Goal: Task Accomplishment & Management: Use online tool/utility

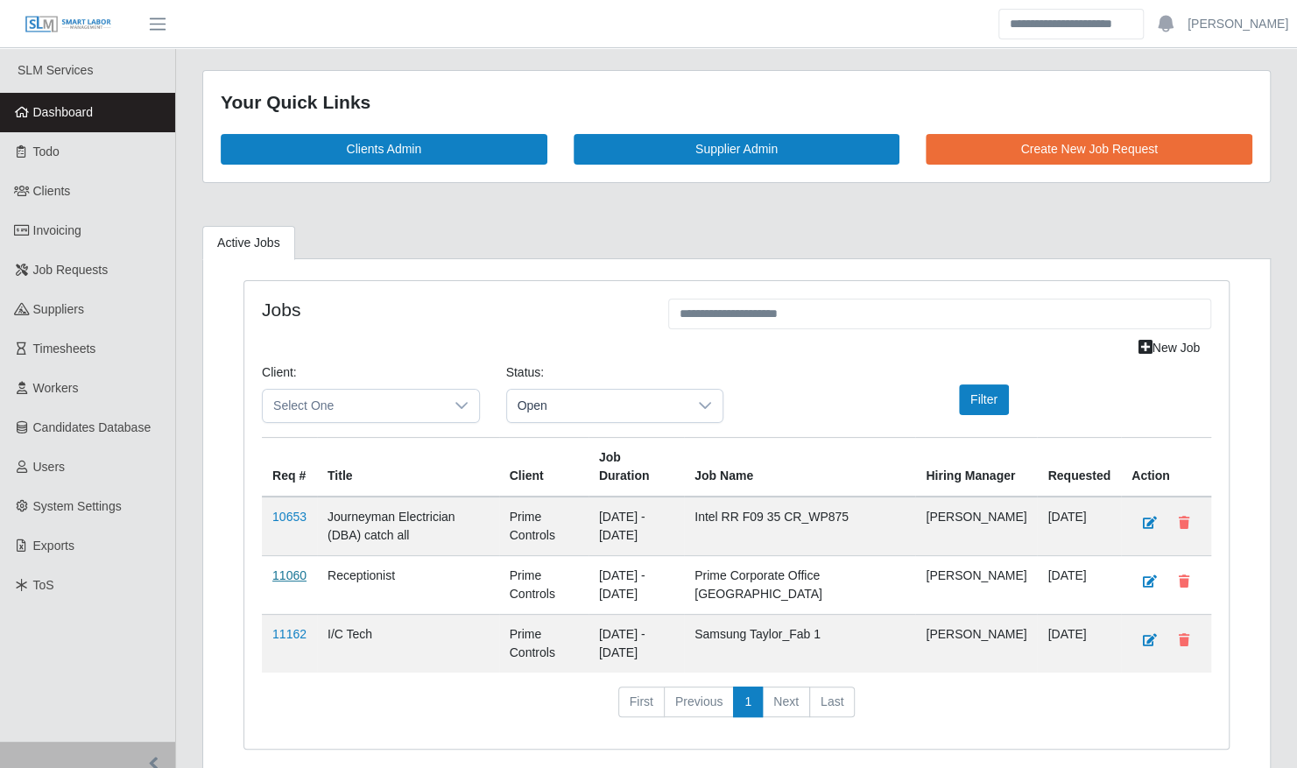
click at [297, 569] on link "11060" at bounding box center [289, 576] width 34 height 14
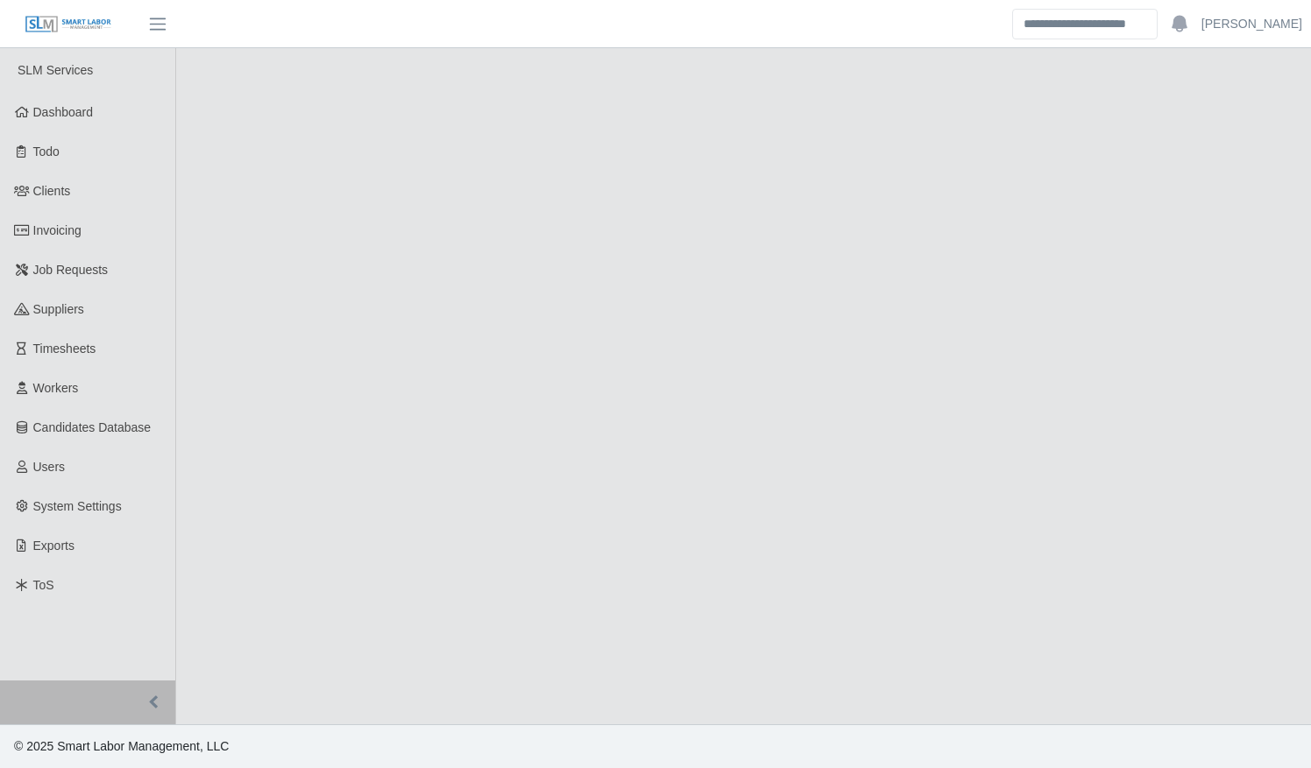
select select "****"
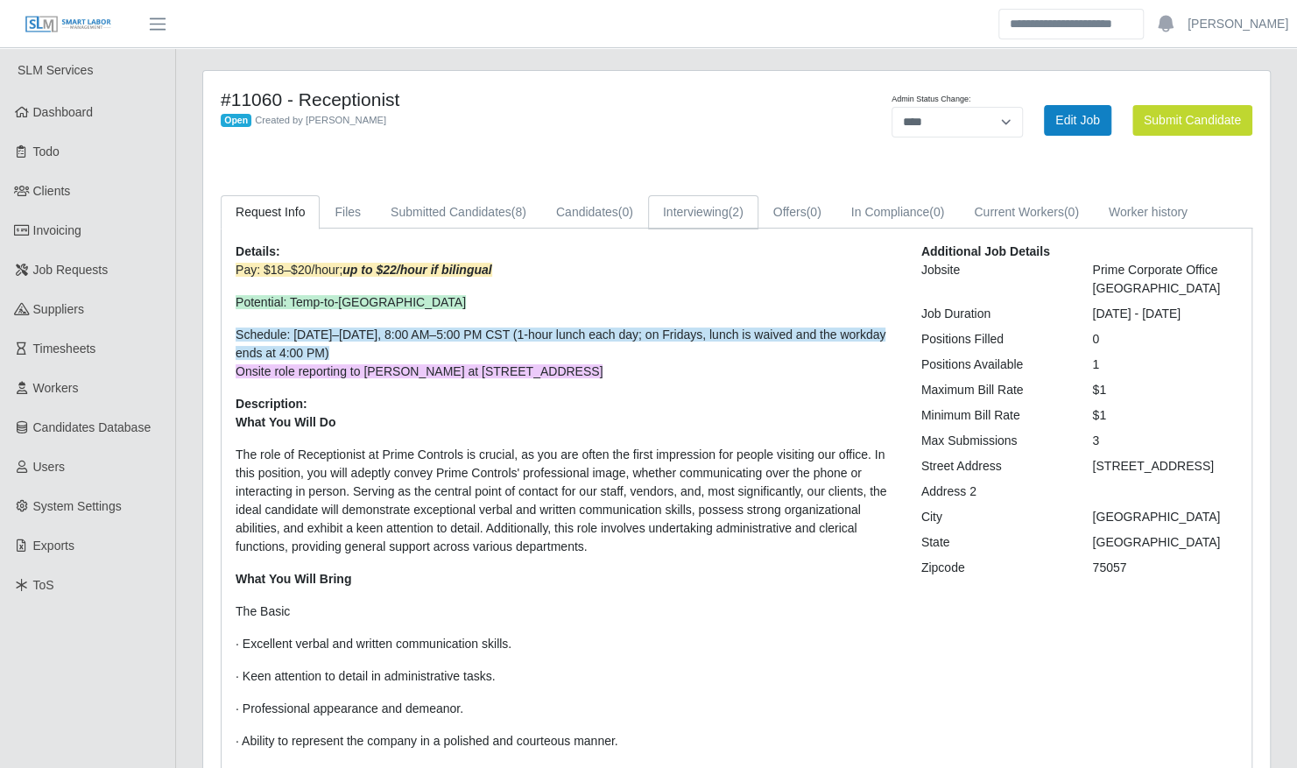
click at [692, 213] on link "Interviewing (2)" at bounding box center [703, 212] width 110 height 34
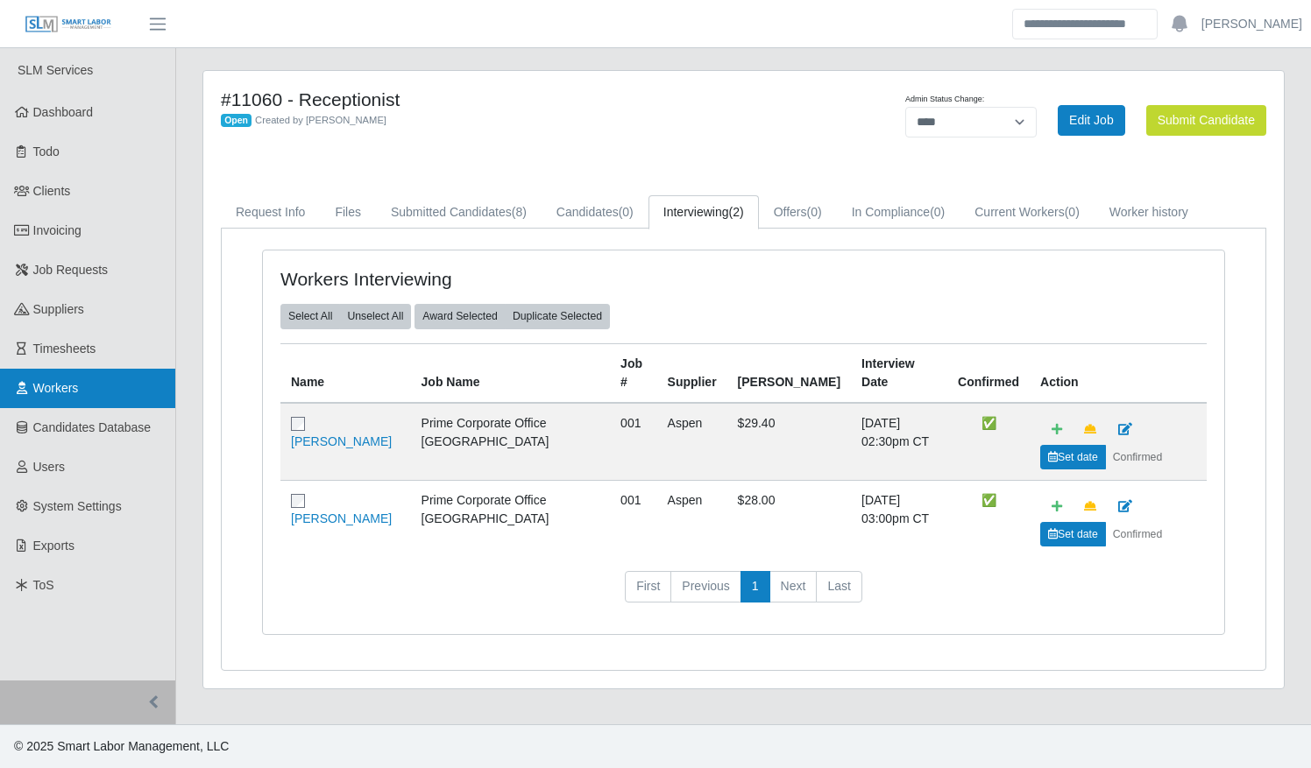
click at [57, 385] on span "Workers" at bounding box center [56, 388] width 46 height 14
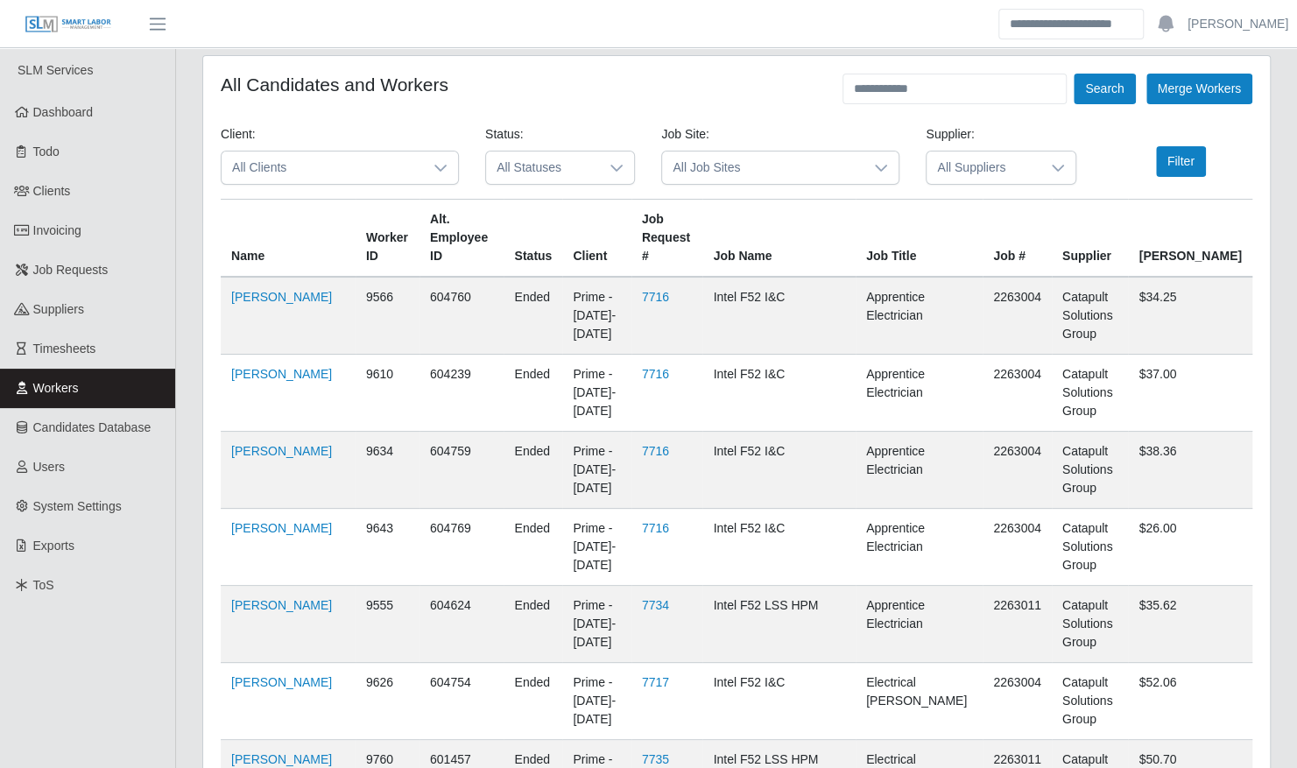
click at [603, 170] on div at bounding box center [616, 168] width 35 height 32
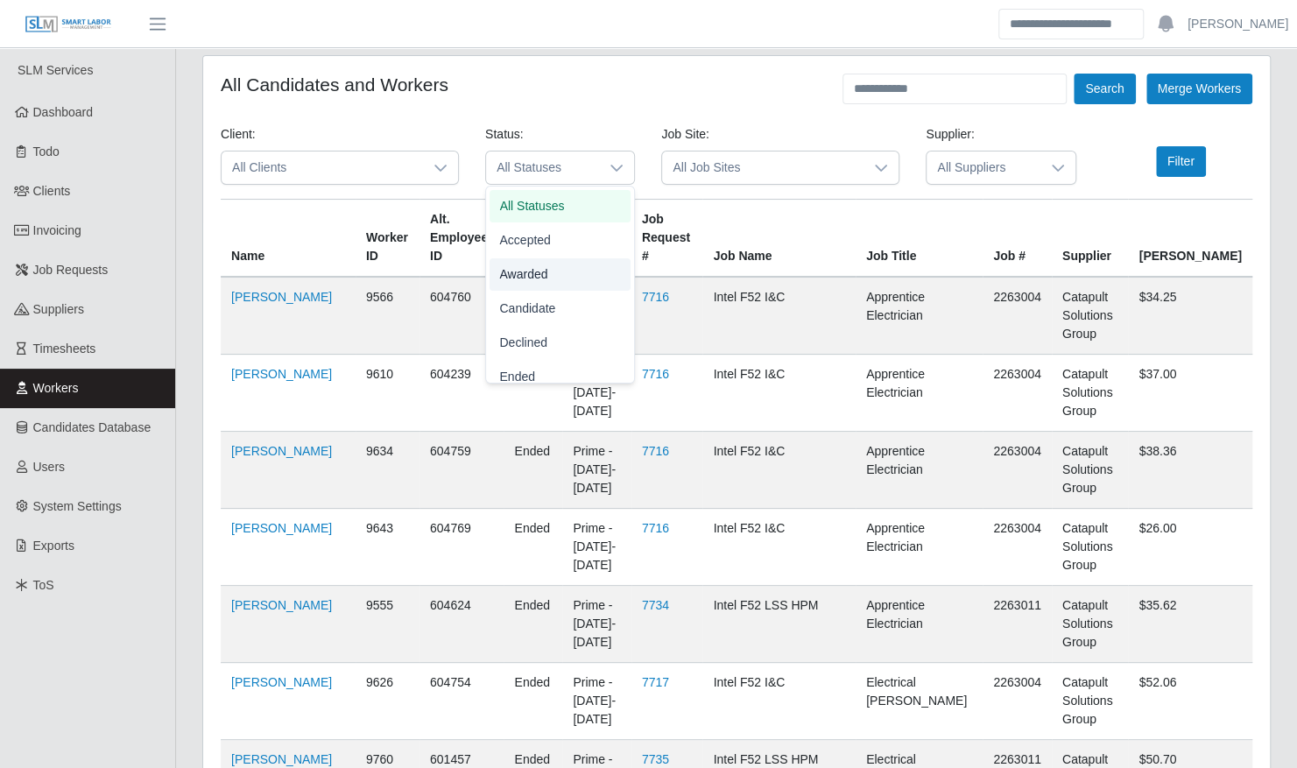
click at [571, 271] on li "Awarded" at bounding box center [560, 274] width 141 height 32
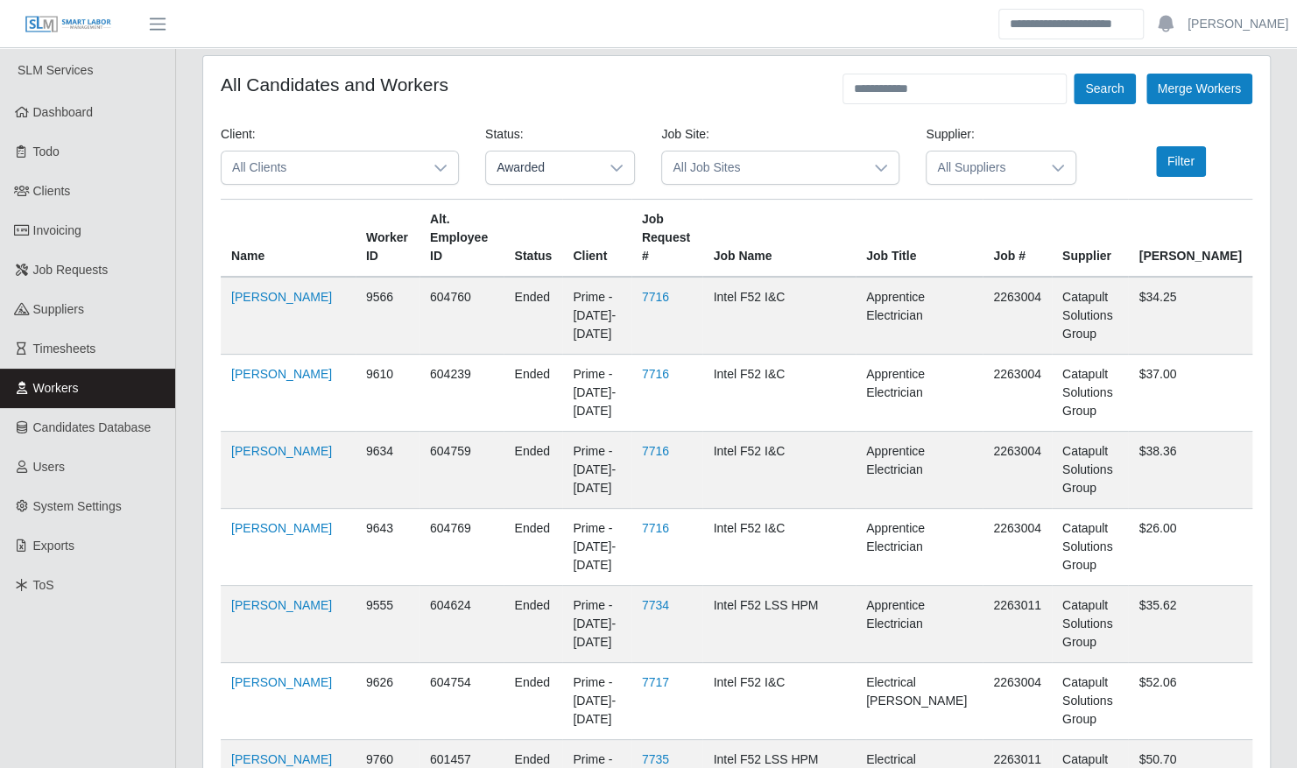
click at [432, 166] on div at bounding box center [440, 168] width 35 height 32
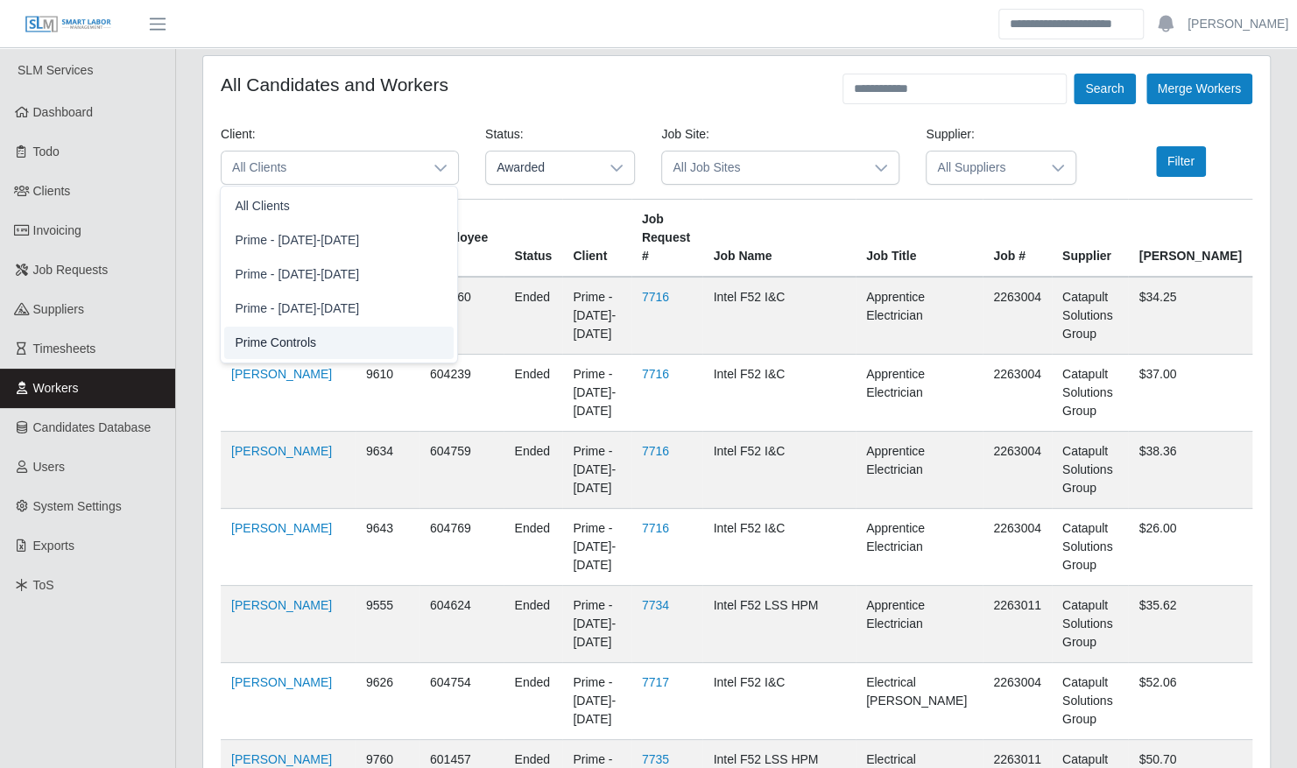
click at [399, 347] on li "Prime Controls" at bounding box center [339, 343] width 230 height 32
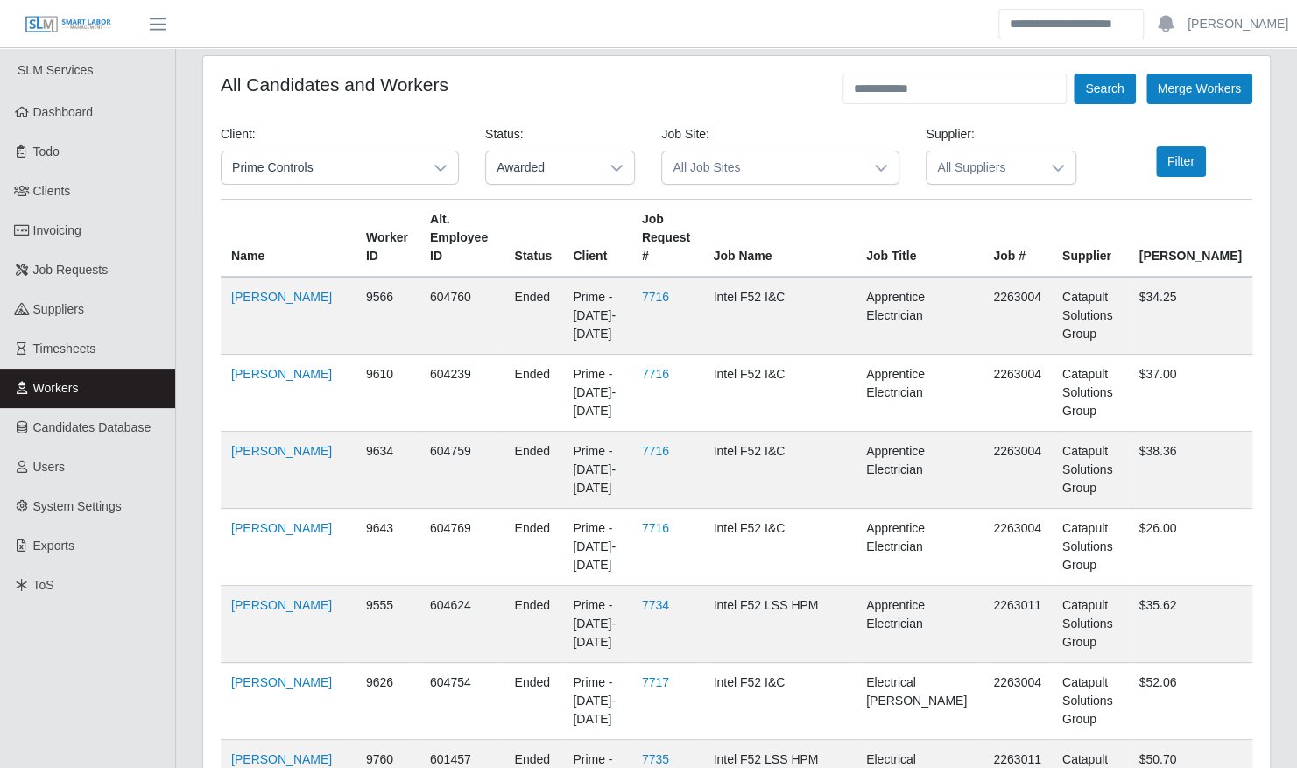
click at [890, 170] on div at bounding box center [881, 168] width 35 height 32
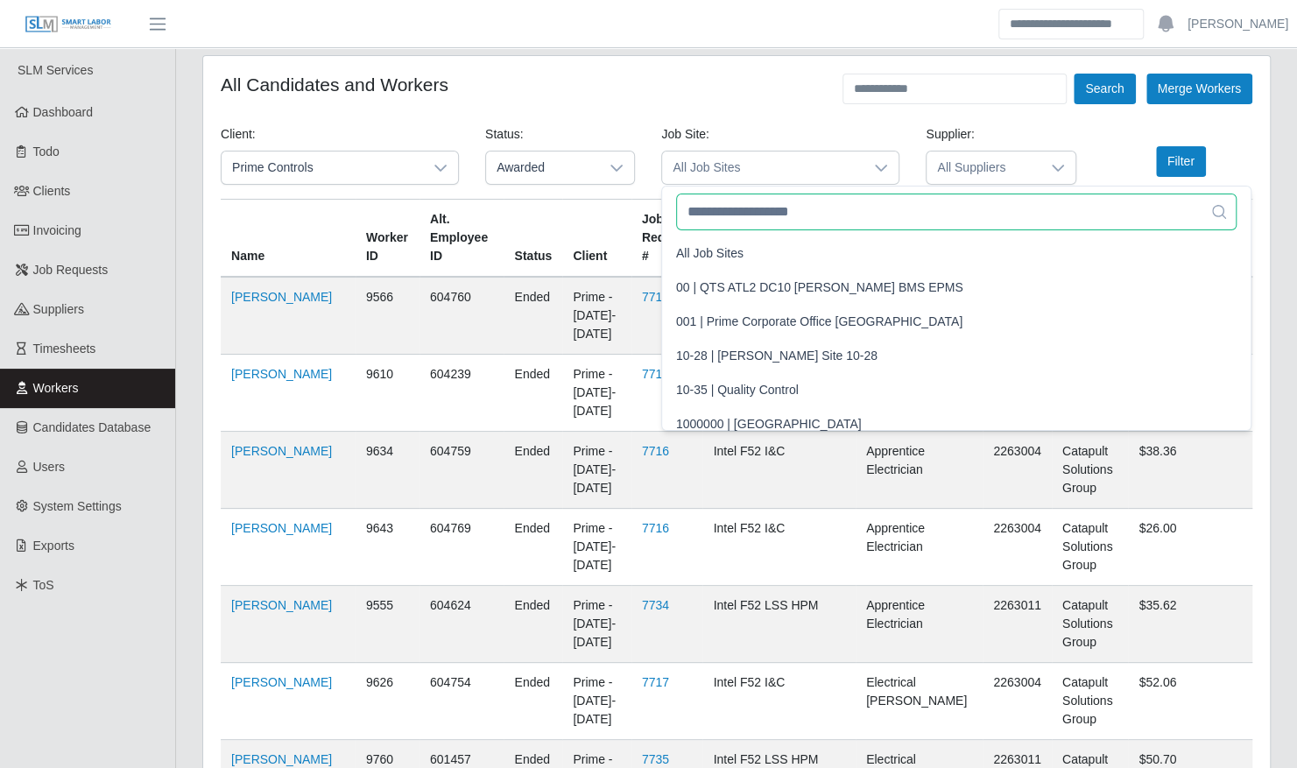
click at [873, 207] on input "text" at bounding box center [956, 212] width 561 height 37
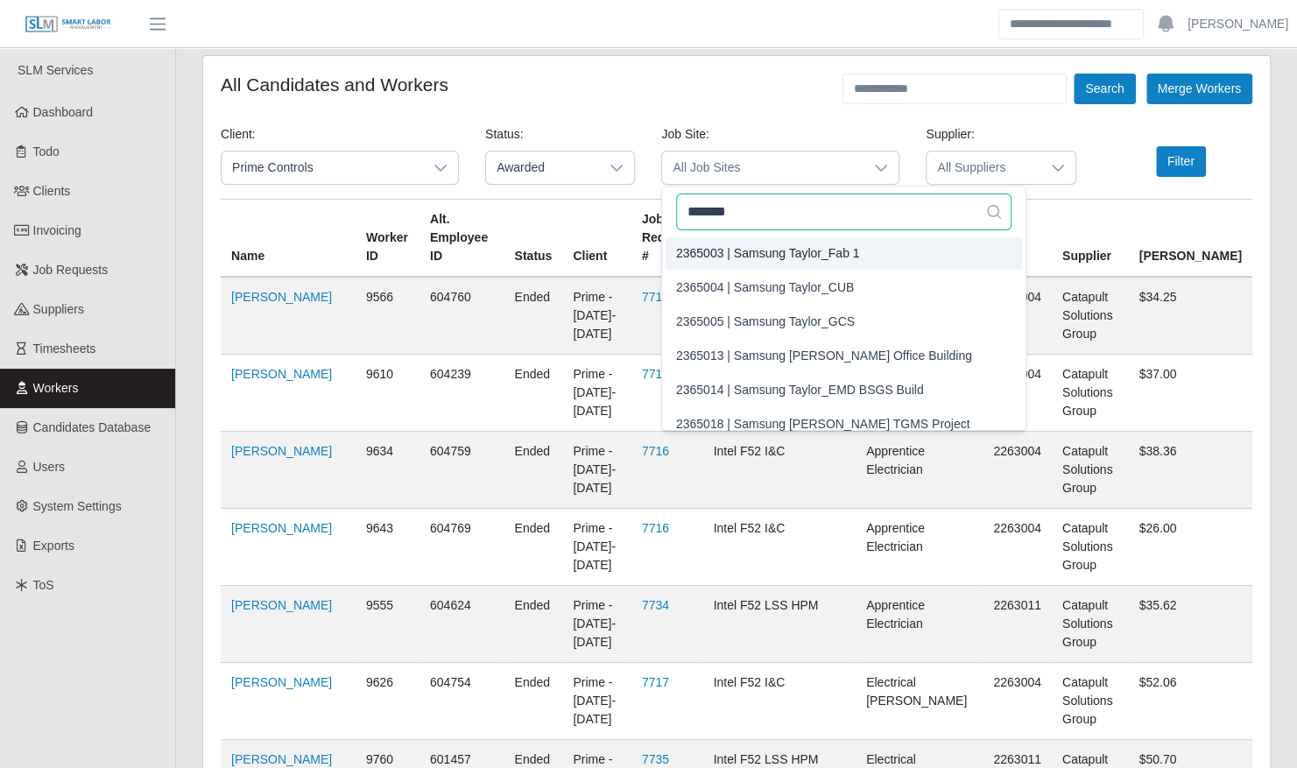
type input "*******"
click at [831, 254] on span "2365003 | Samsung Taylor_Fab 1" at bounding box center [768, 253] width 184 height 18
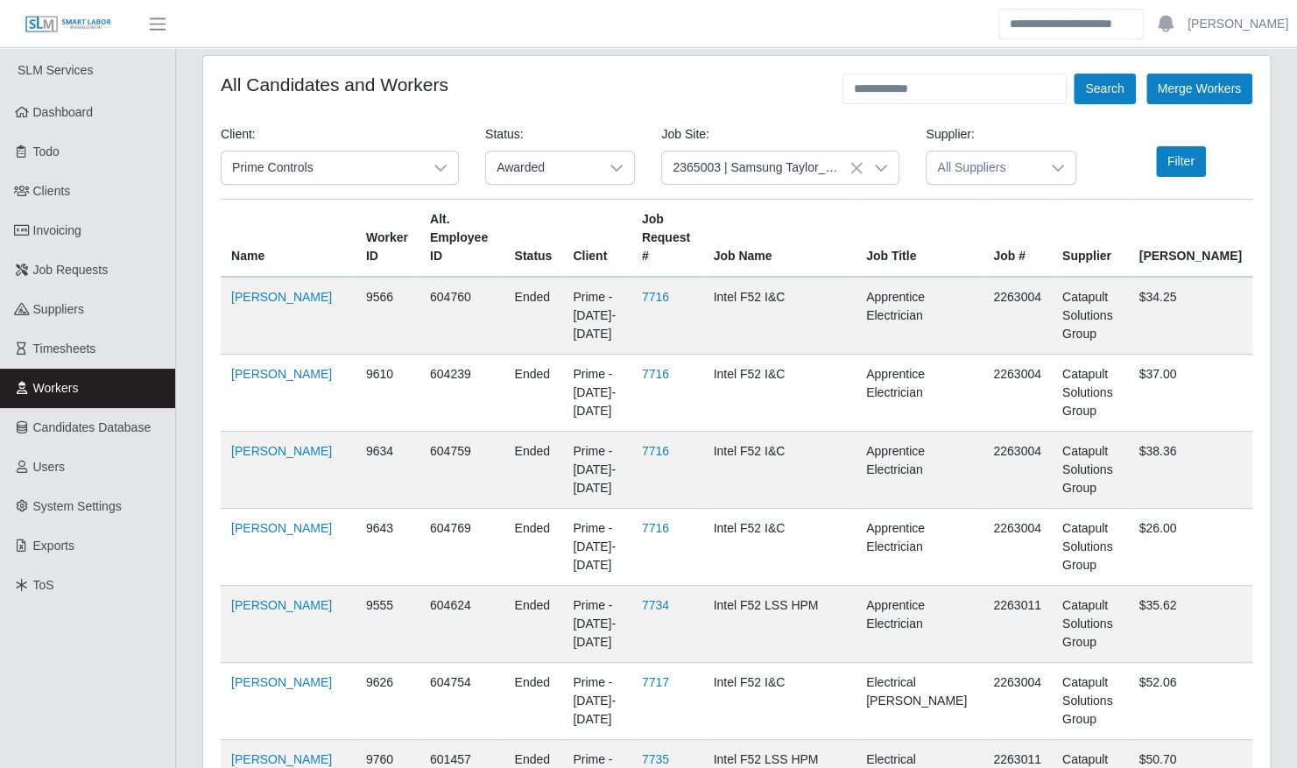
click at [1060, 159] on div at bounding box center [1058, 168] width 35 height 32
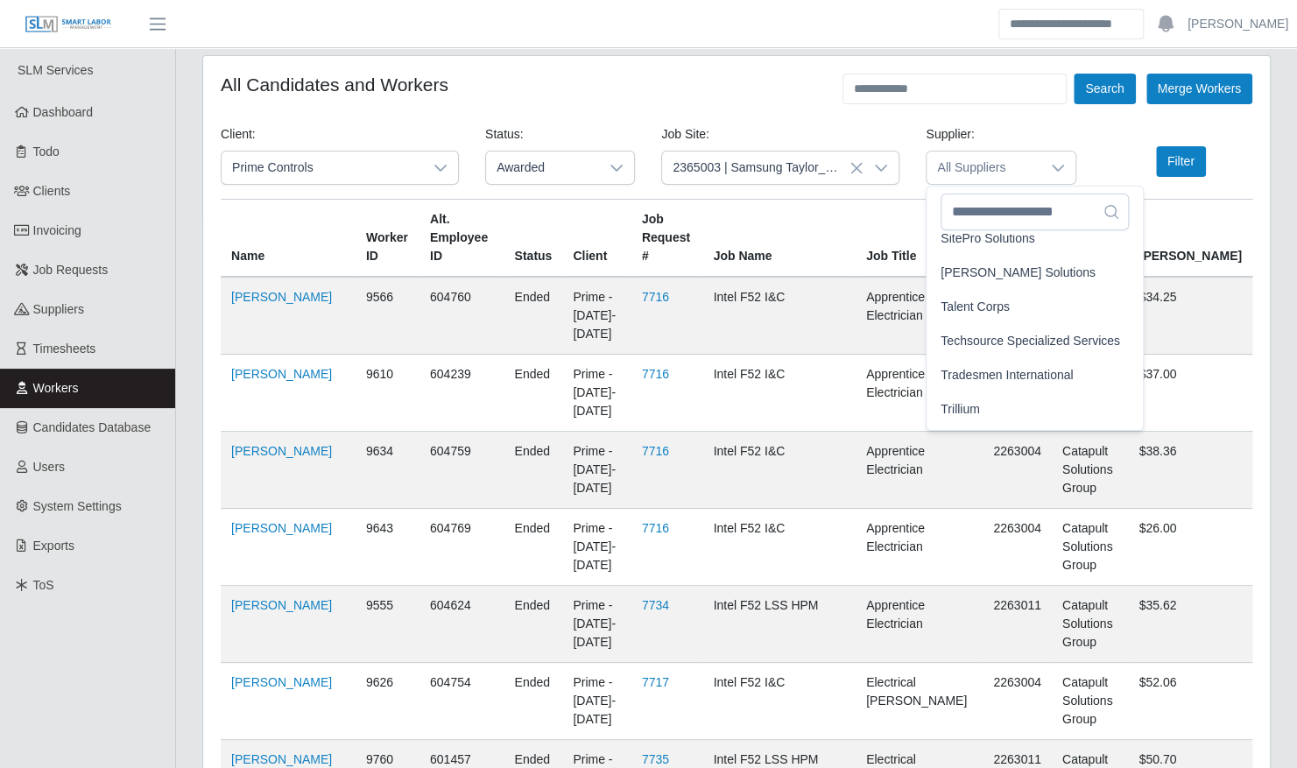
scroll to position [573, 0]
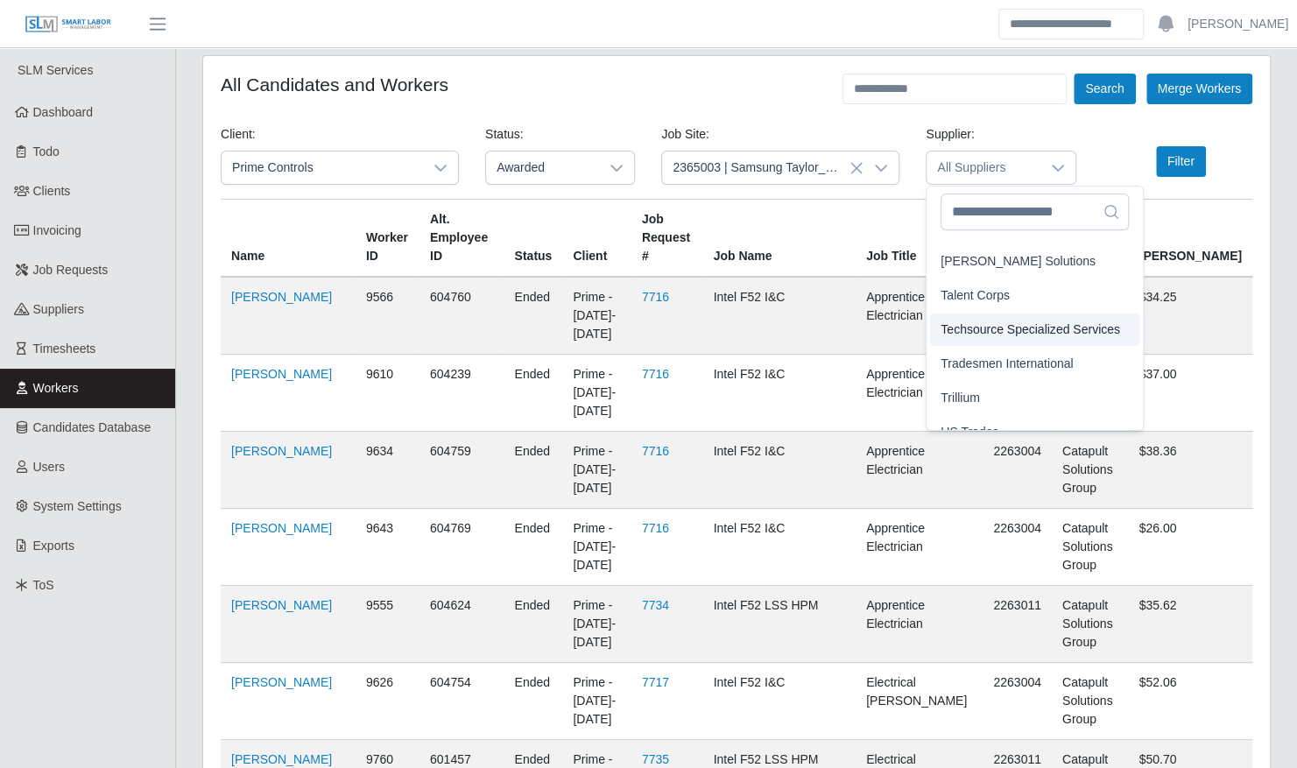
click at [1040, 326] on span "Techsource Specialized Services" at bounding box center [1031, 330] width 180 height 18
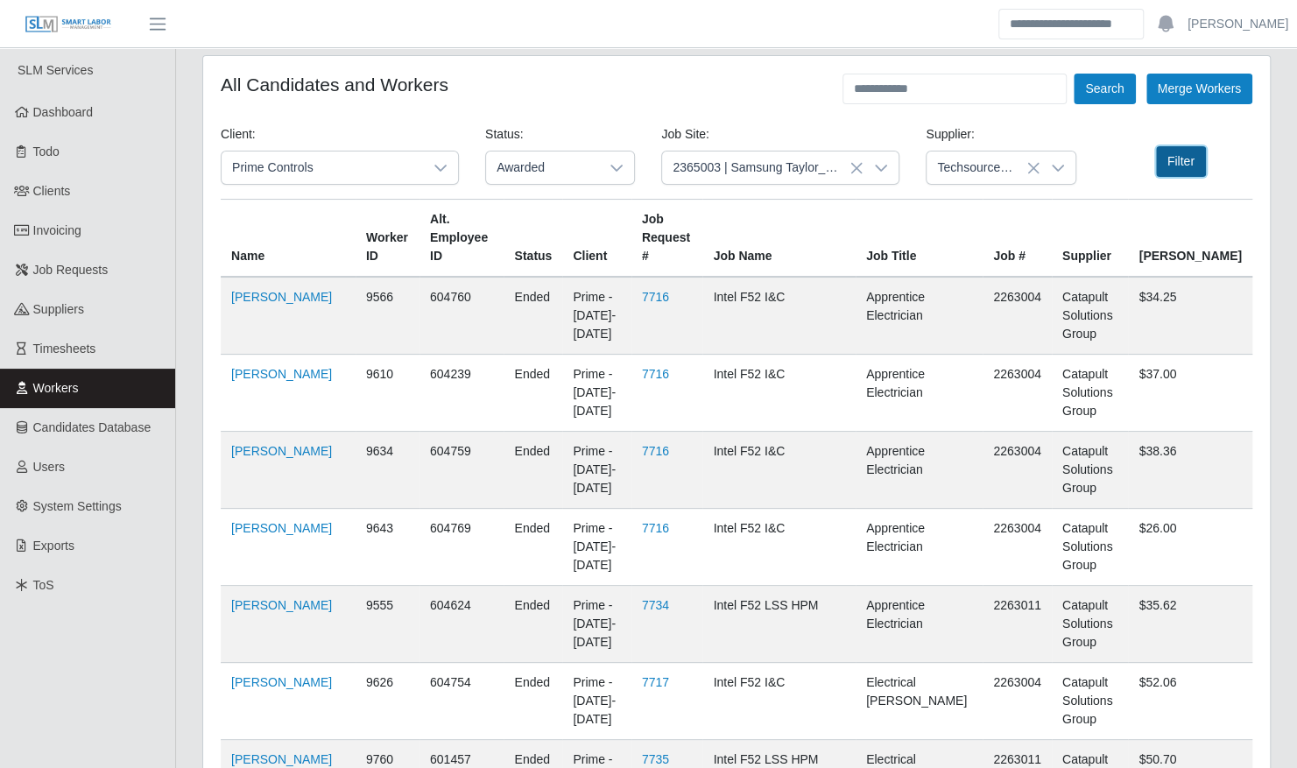
click at [1188, 153] on button "Filter" at bounding box center [1181, 161] width 50 height 31
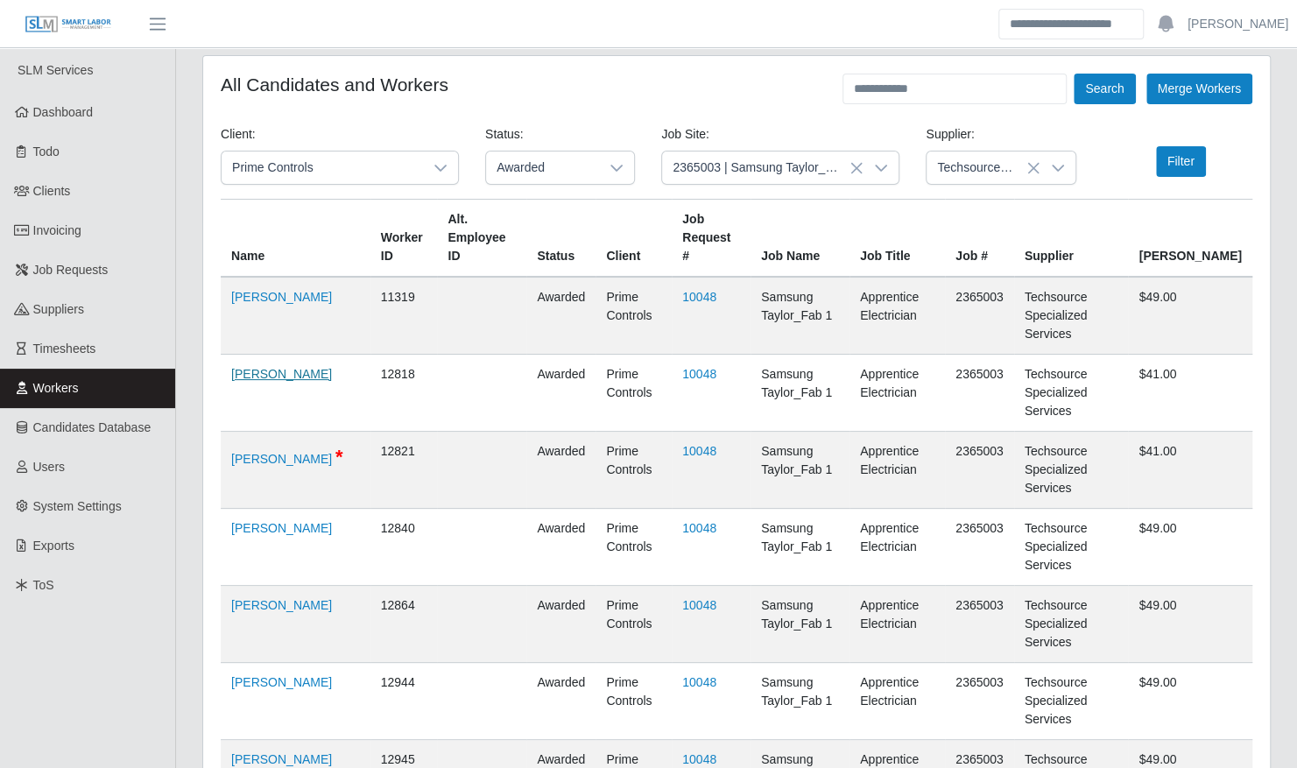
click at [286, 367] on link "Elianet Hernandez" at bounding box center [281, 374] width 101 height 14
click at [32, 267] on link "Job Requests" at bounding box center [87, 270] width 175 height 39
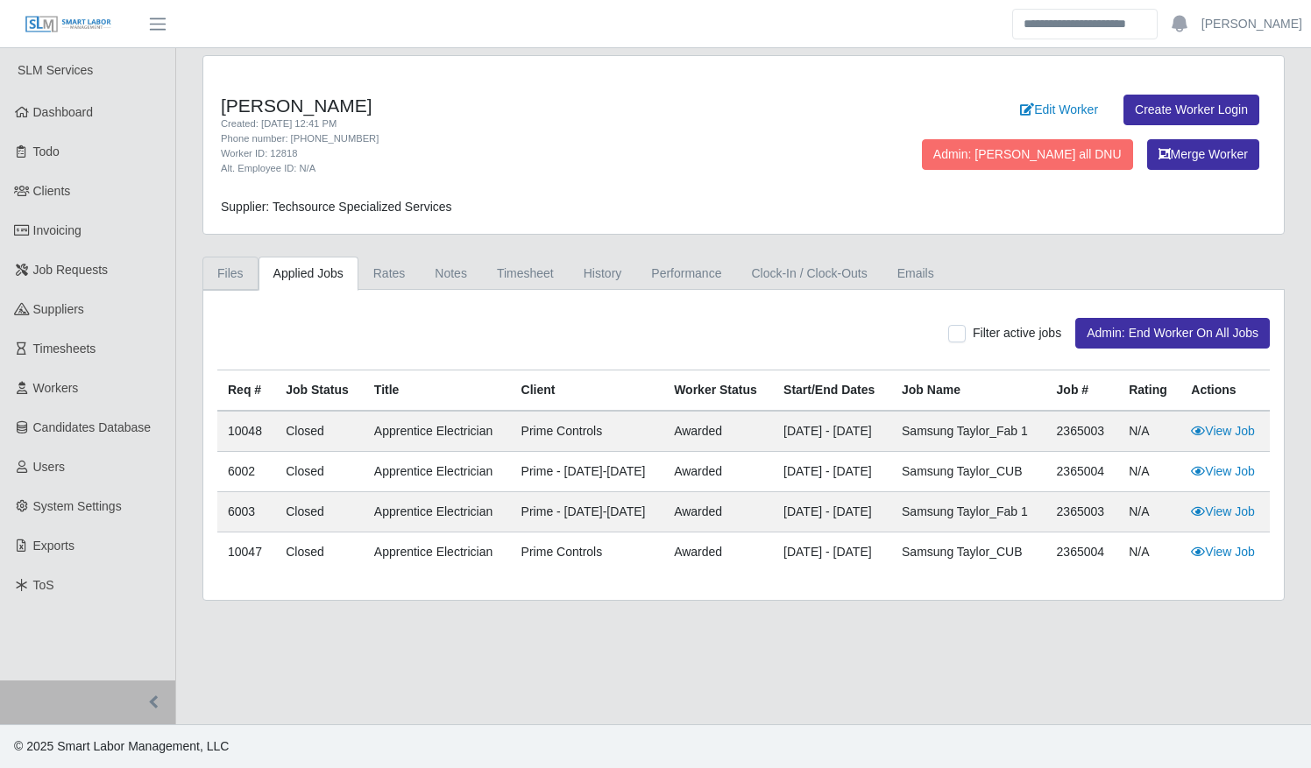
click at [231, 279] on link "Files" at bounding box center [230, 274] width 56 height 34
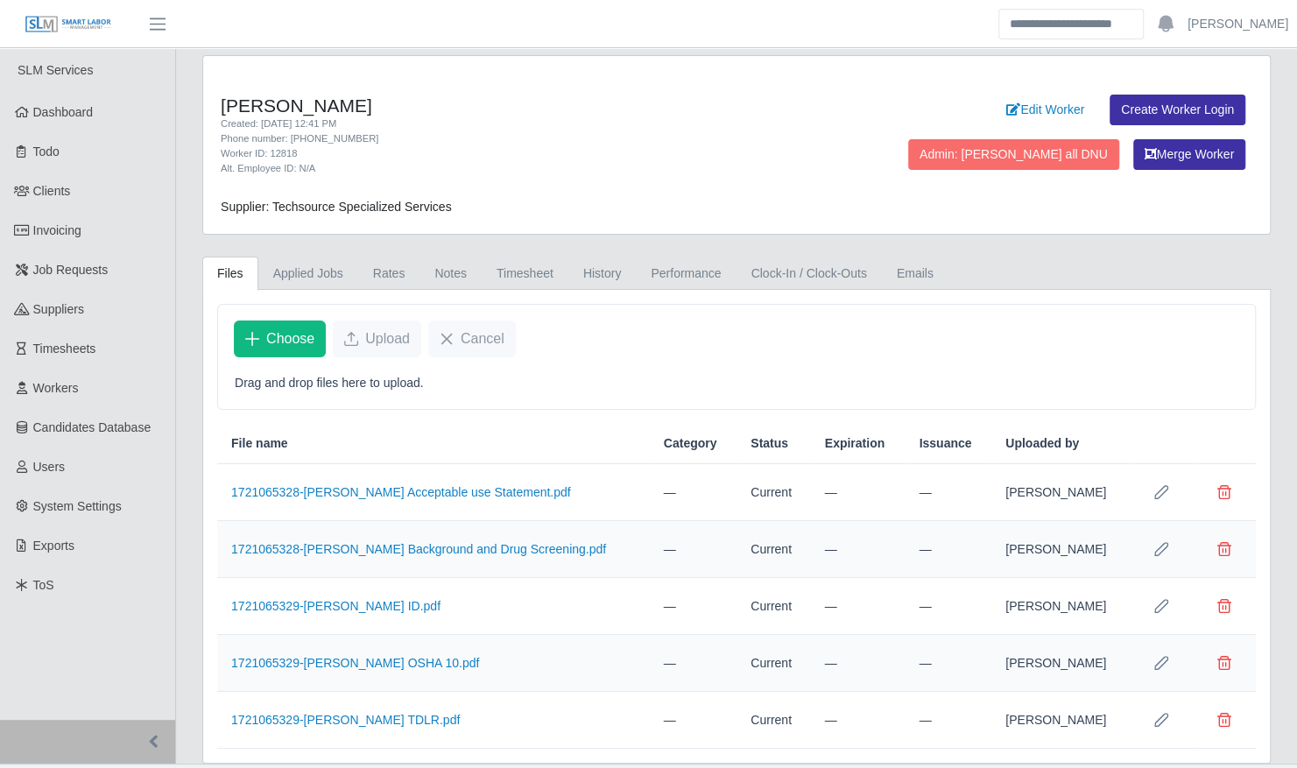
click at [378, 558] on td "1721065328-Elianet Hernandez Background and Drug Screening.pdf" at bounding box center [433, 549] width 433 height 57
click at [374, 545] on link "1721065328-Elianet Hernandez Background and Drug Screening.pdf" at bounding box center [418, 549] width 375 height 14
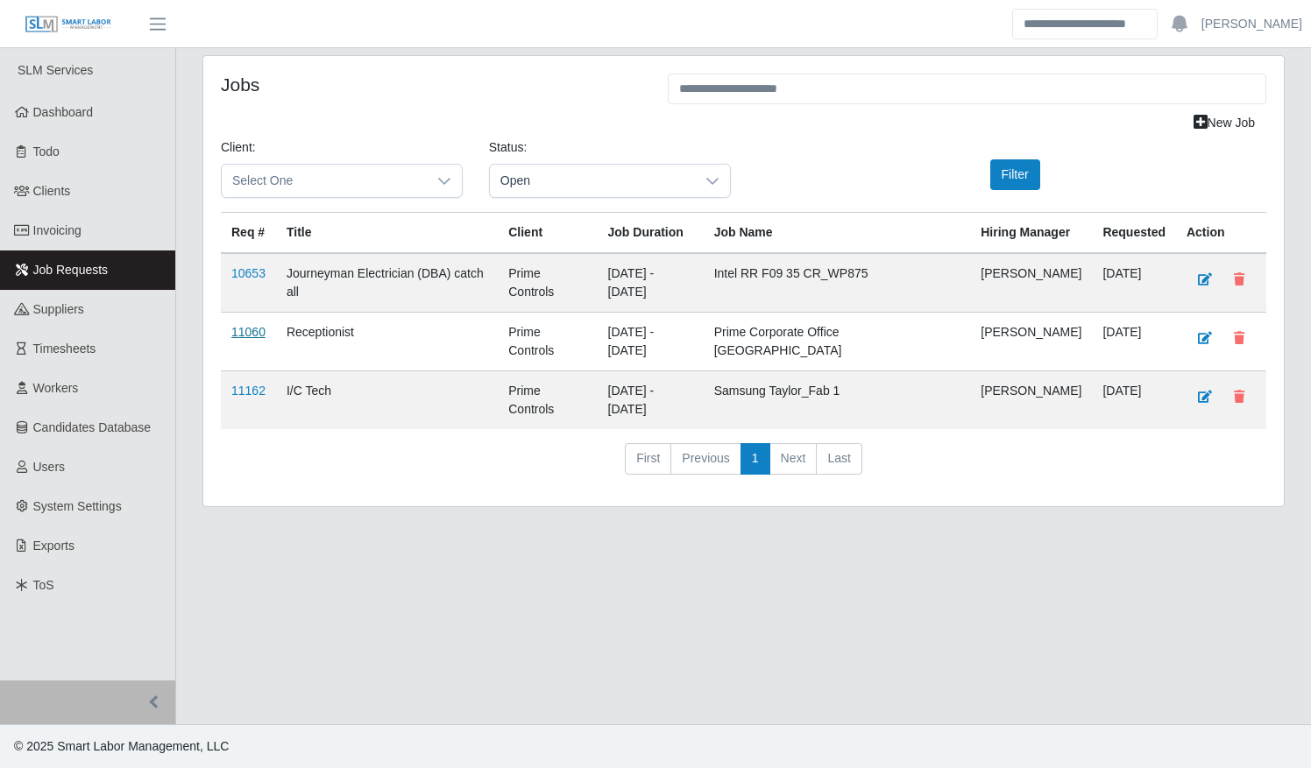
click at [249, 325] on link "11060" at bounding box center [248, 332] width 34 height 14
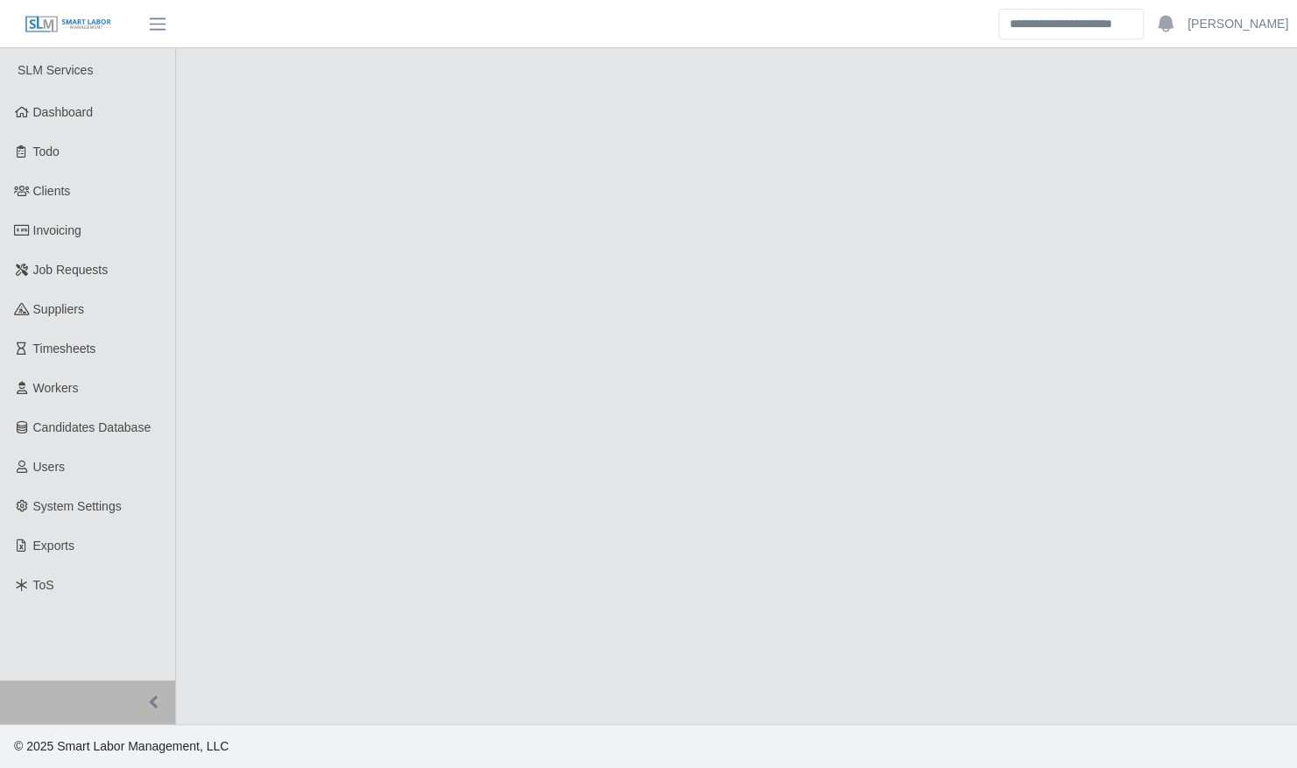
select select "****"
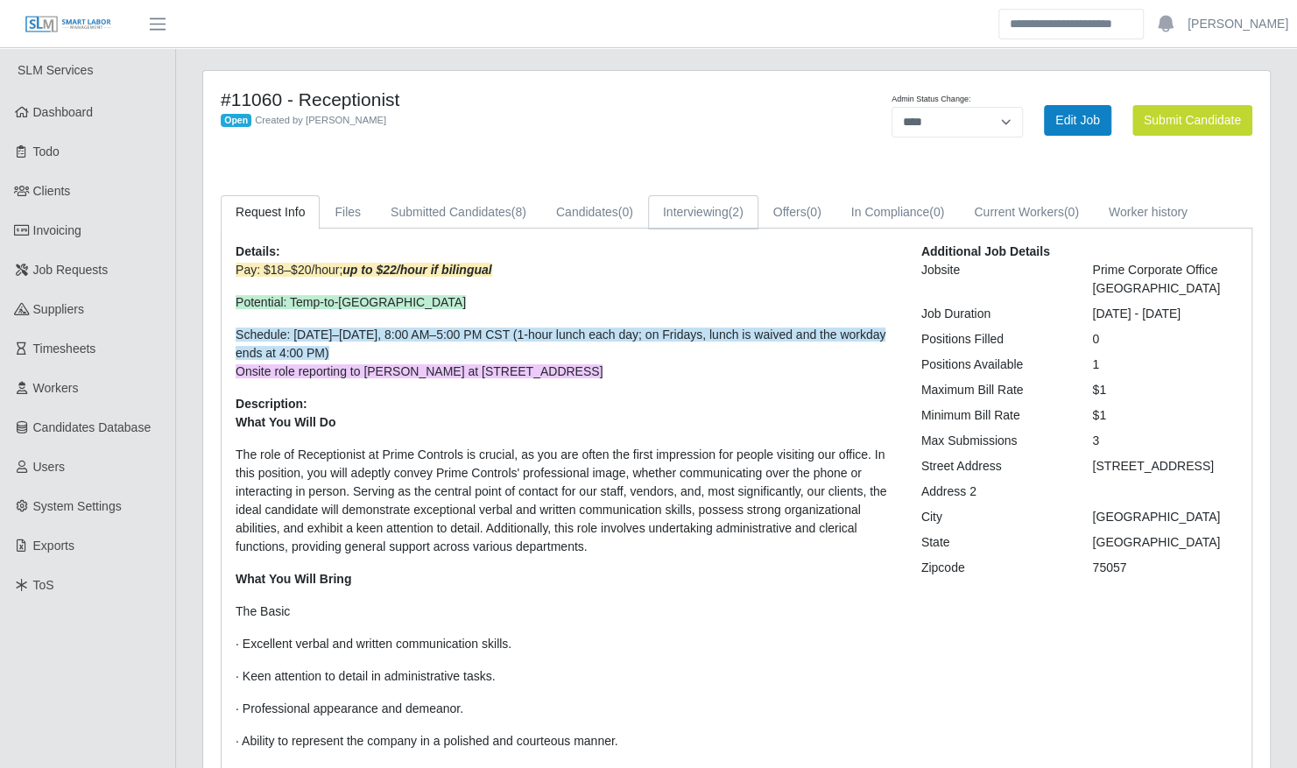
click at [707, 215] on link "Interviewing (2)" at bounding box center [703, 212] width 110 height 34
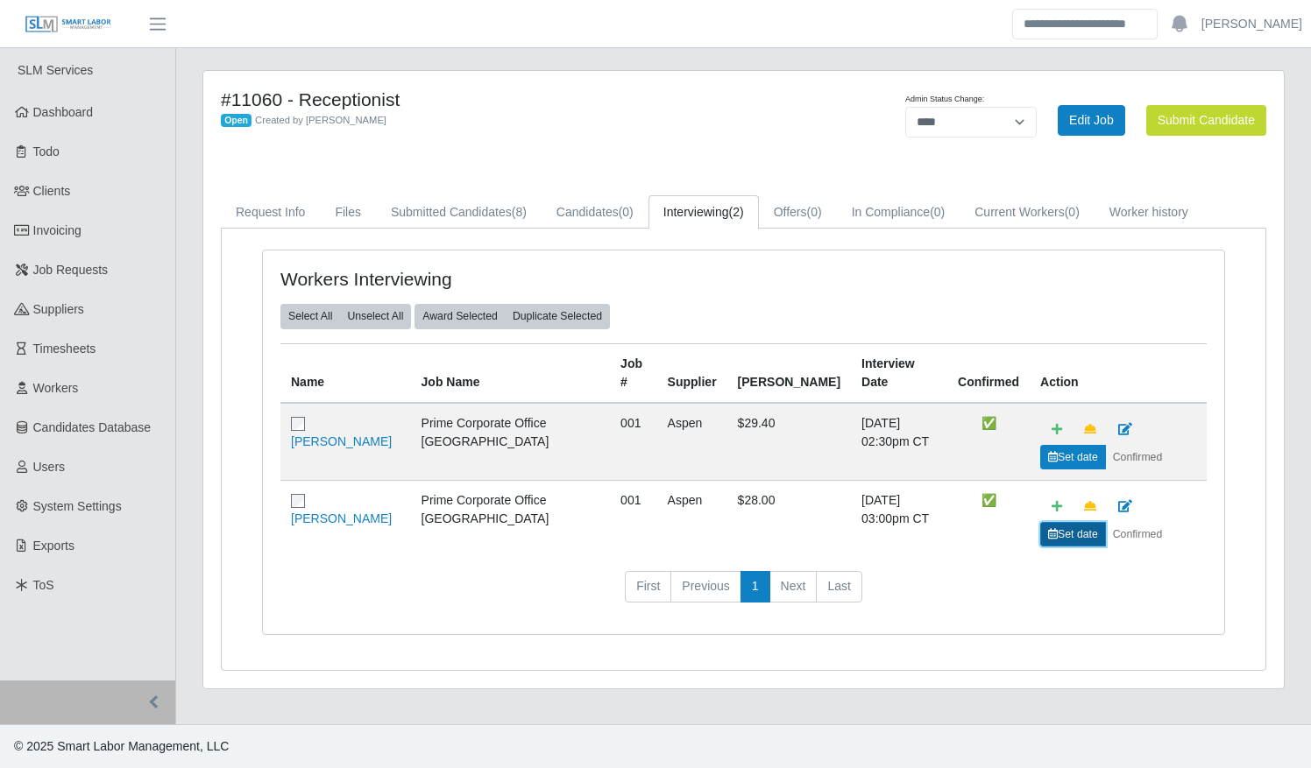
click at [1040, 534] on link "Set date" at bounding box center [1073, 534] width 66 height 25
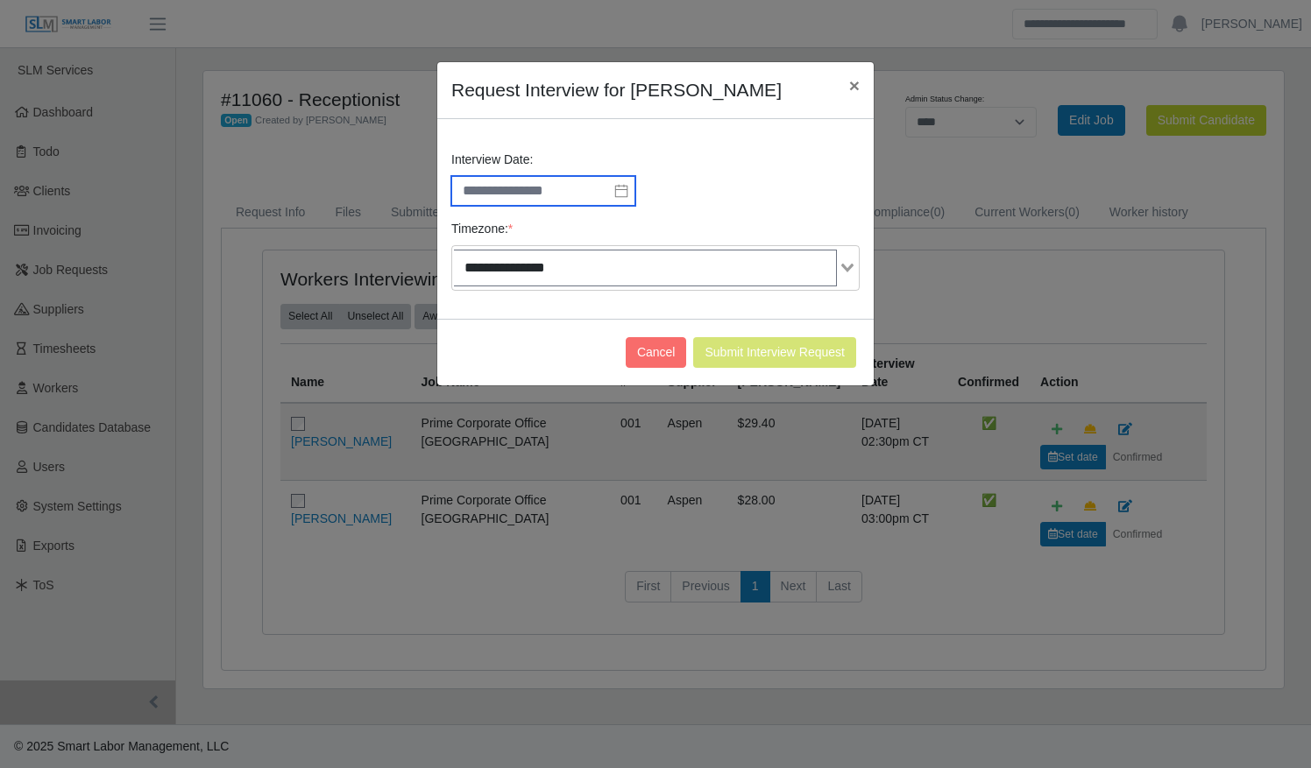
click at [541, 189] on input "text" at bounding box center [543, 191] width 184 height 30
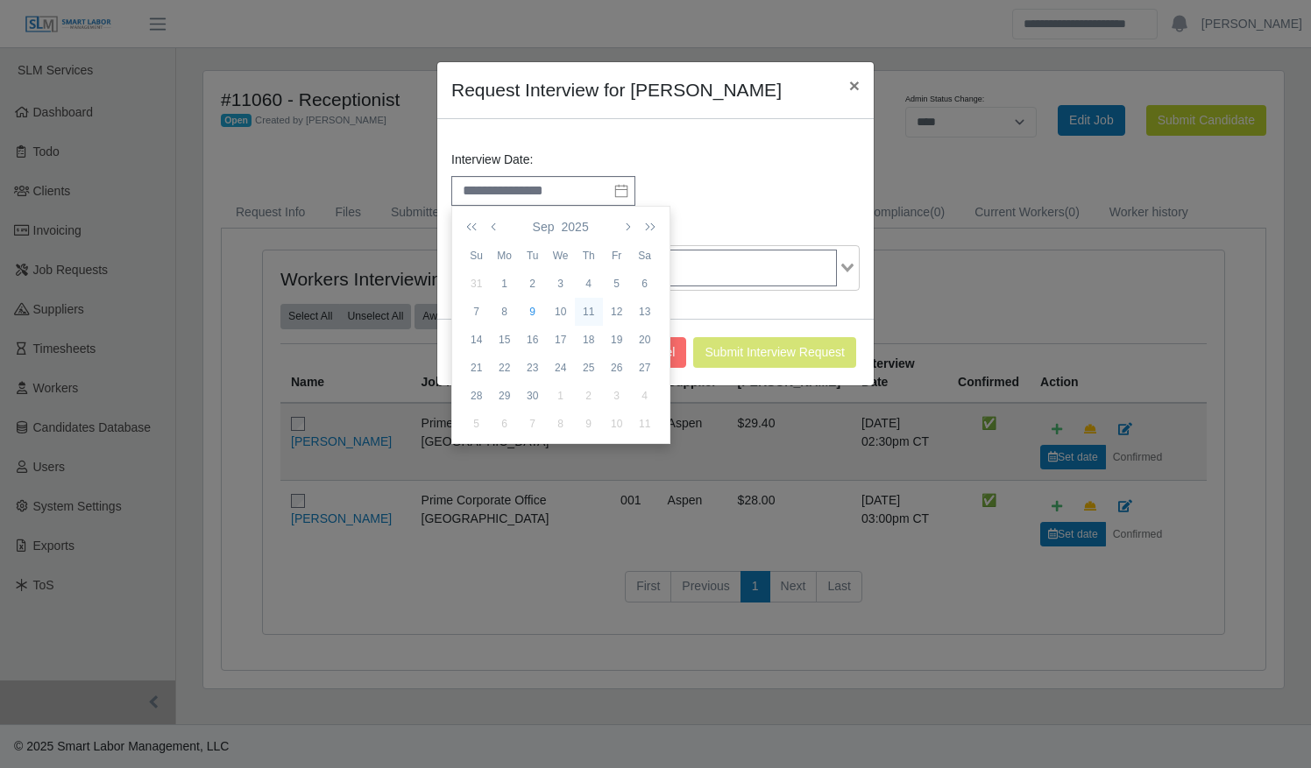
click at [586, 305] on div "11" at bounding box center [589, 312] width 28 height 16
click at [494, 329] on li "03" at bounding box center [494, 335] width 85 height 28
click at [641, 276] on li "PM" at bounding box center [639, 279] width 85 height 28
type input "**********"
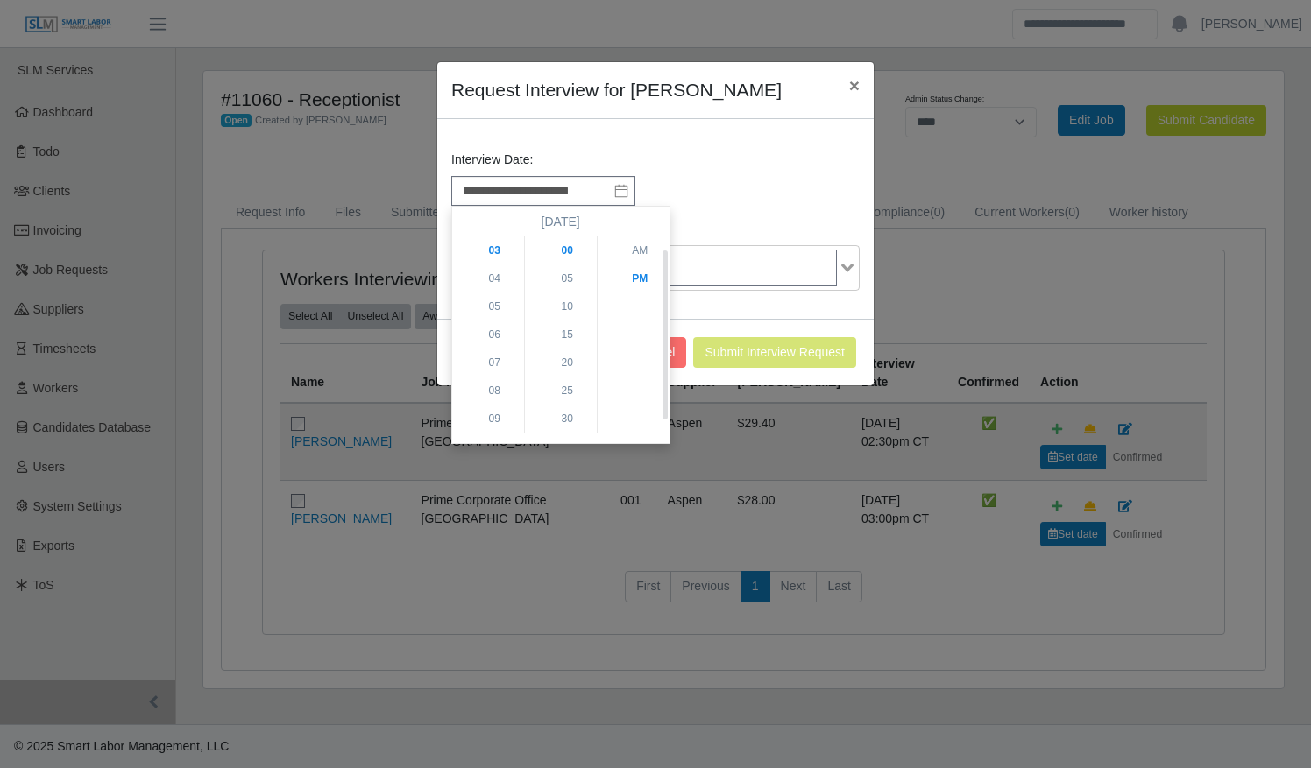
scroll to position [28, 0]
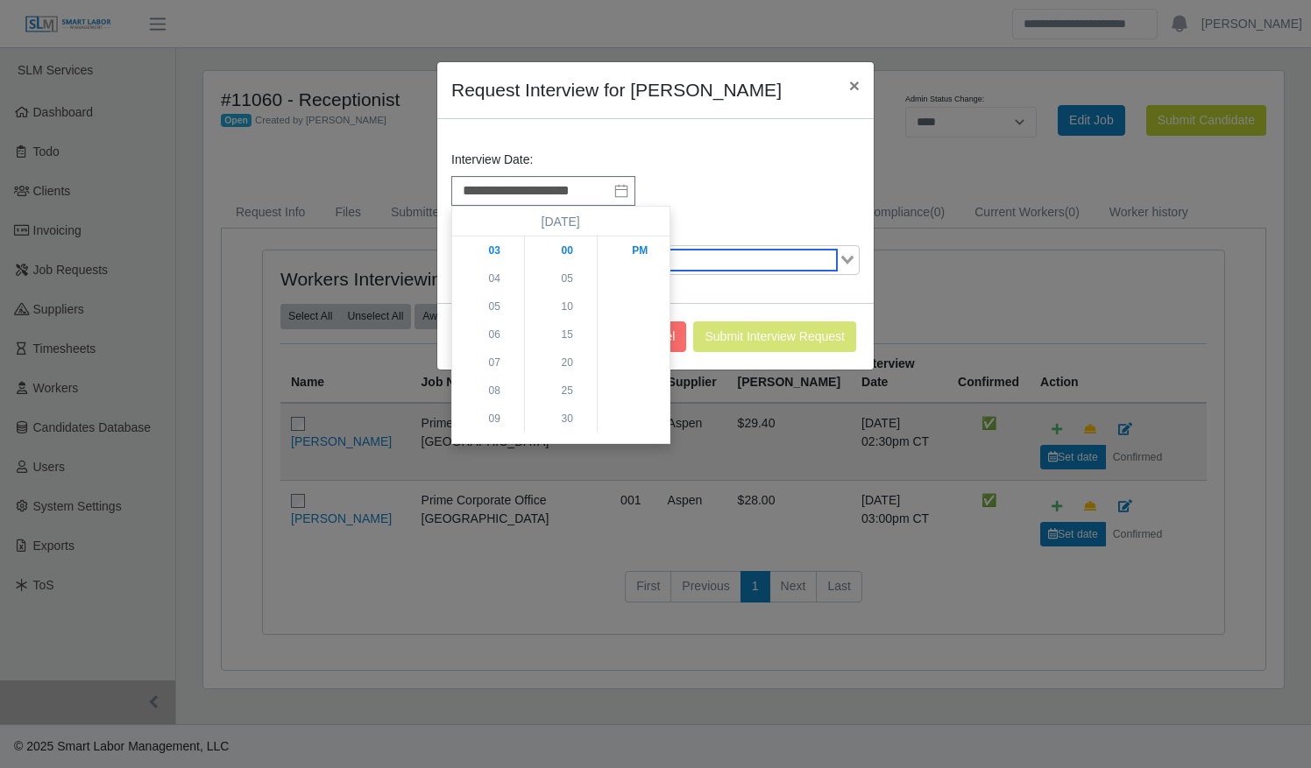
click at [731, 270] on div "Loading..." at bounding box center [655, 260] width 408 height 30
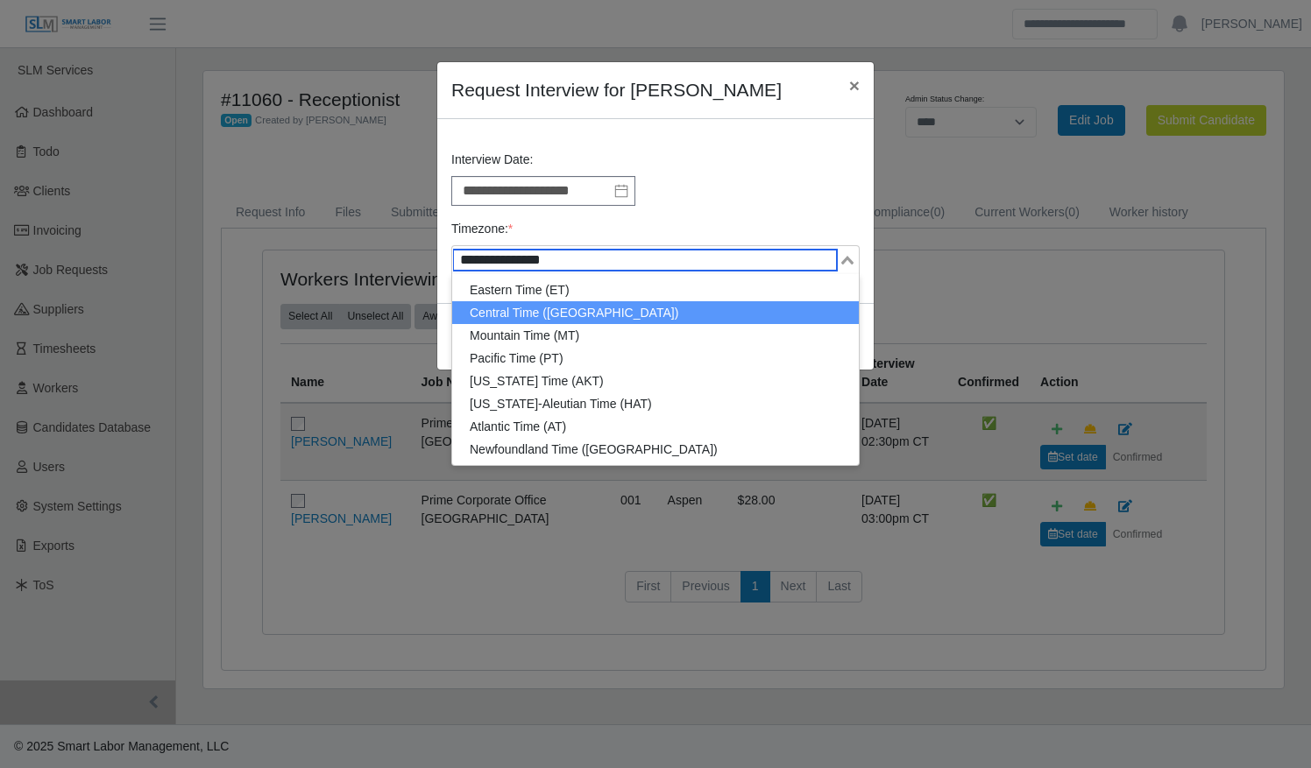
click at [689, 315] on li "Central Time (CT)" at bounding box center [655, 312] width 406 height 23
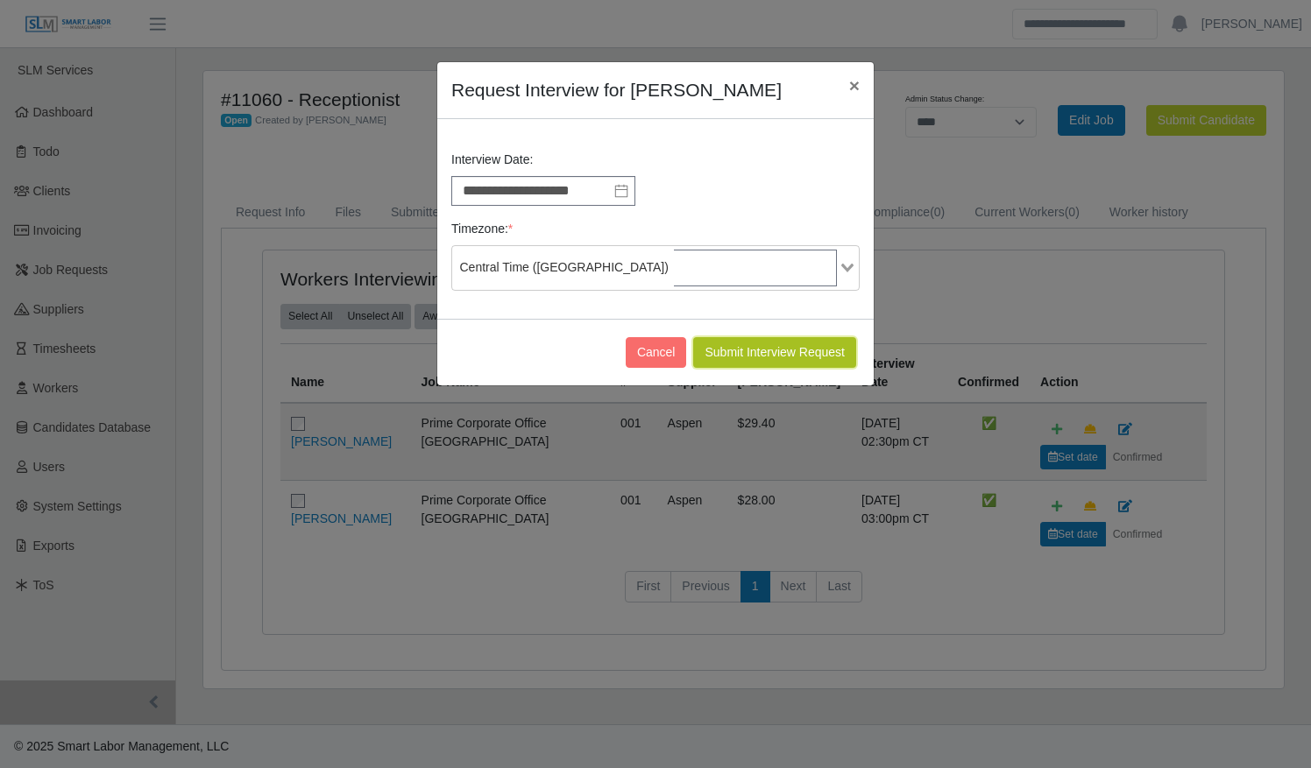
click at [728, 340] on button "Submit Interview Request" at bounding box center [774, 352] width 163 height 31
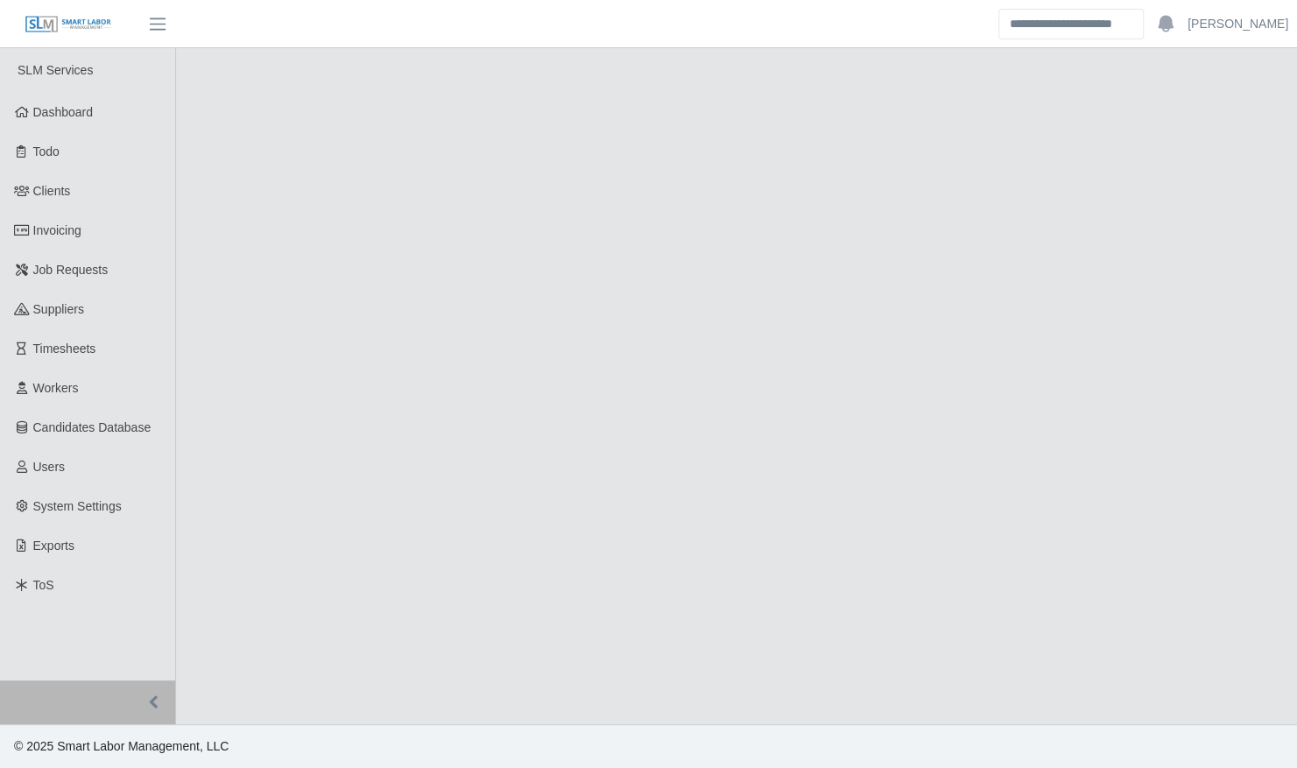
select select "****"
